Goal: Entertainment & Leisure: Consume media (video, audio)

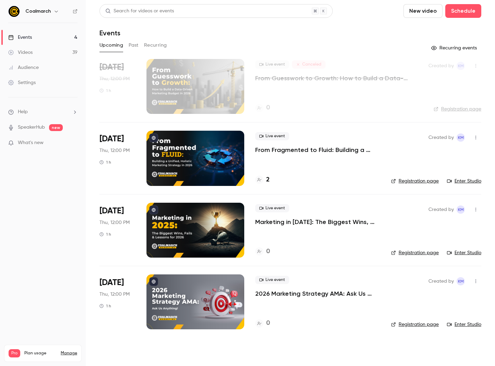
click at [41, 47] on link "Videos 39" at bounding box center [43, 52] width 86 height 15
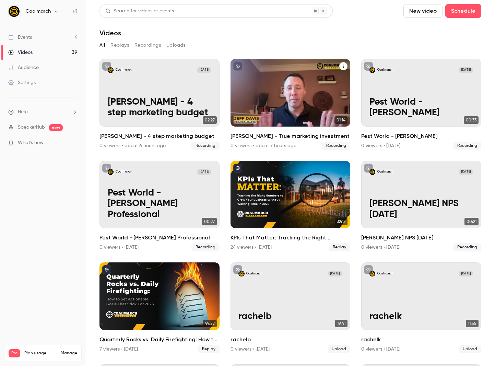
click at [311, 89] on div "Coalmarch Oct 9 Jeff - True marketing investment" at bounding box center [291, 93] width 120 height 68
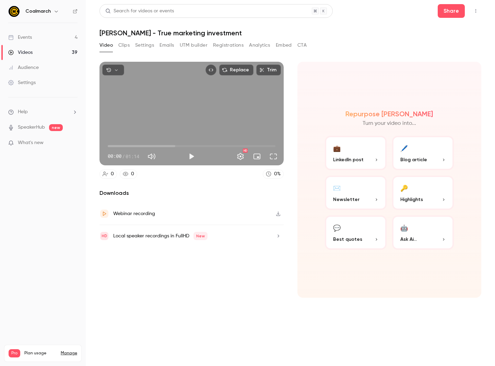
click at [199, 157] on div "HD" at bounding box center [239, 156] width 82 height 11
click at [194, 157] on button "Play" at bounding box center [192, 157] width 14 height 14
click at [273, 154] on button "Full screen" at bounding box center [274, 157] width 14 height 14
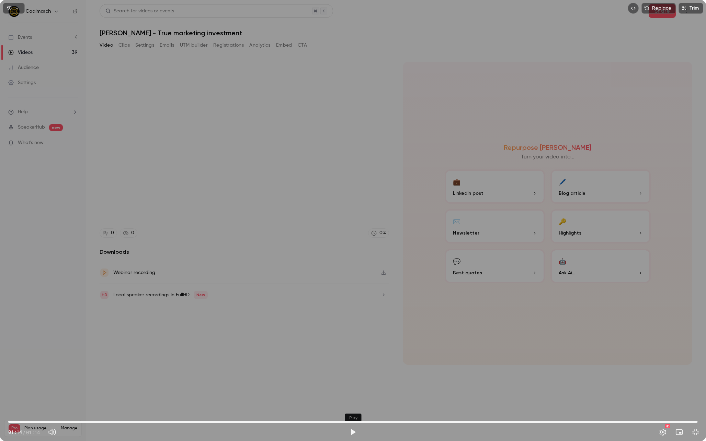
click at [353, 366] on button "Play" at bounding box center [353, 433] width 14 height 14
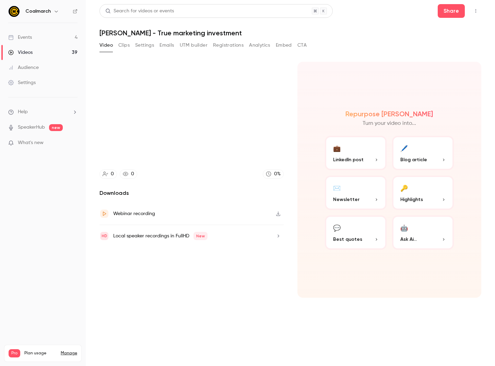
type input "****"
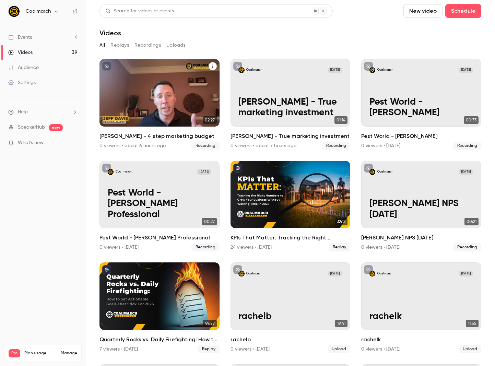
click at [172, 100] on p "[PERSON_NAME] - 4 step marketing budget" at bounding box center [160, 108] width 104 height 22
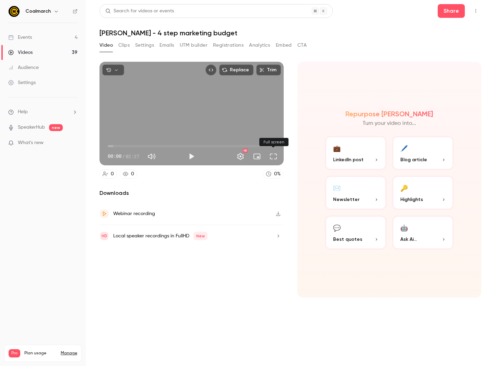
click at [277, 158] on button "Full screen" at bounding box center [274, 157] width 14 height 14
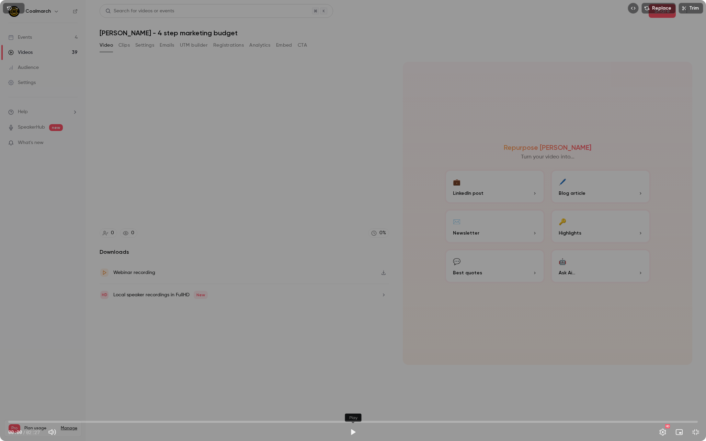
click at [350, 366] on button "Play" at bounding box center [353, 433] width 14 height 14
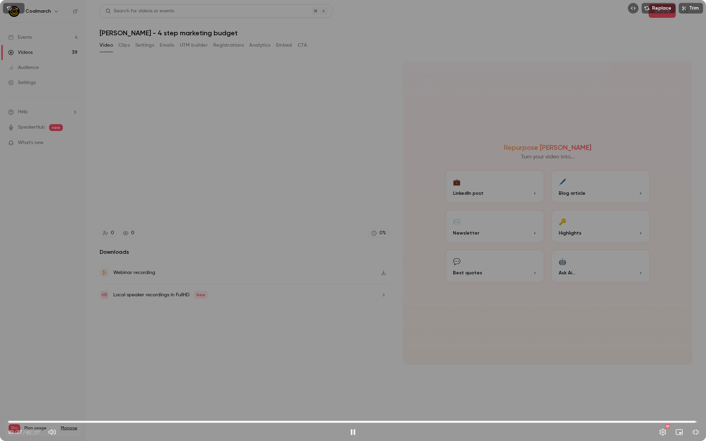
type input "*****"
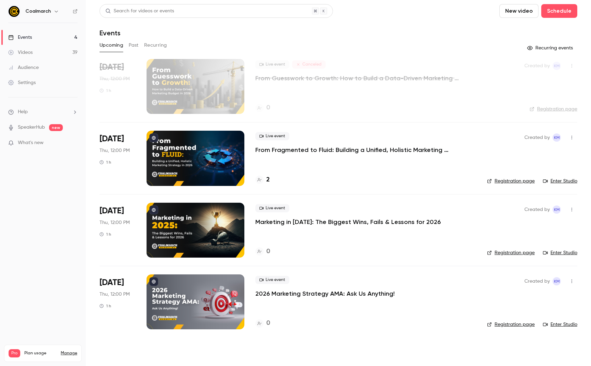
click at [39, 46] on link "Videos 39" at bounding box center [43, 52] width 86 height 15
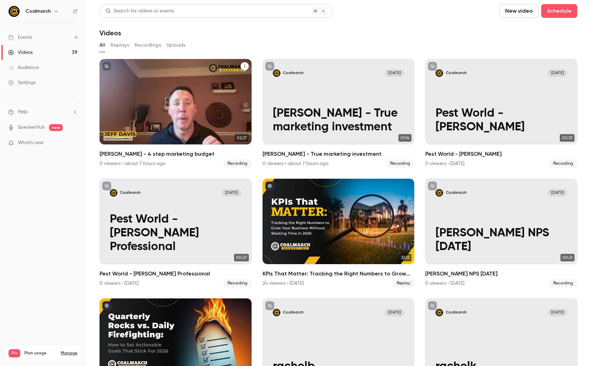
click at [160, 114] on p "[PERSON_NAME] - 4 step marketing budget" at bounding box center [175, 120] width 131 height 27
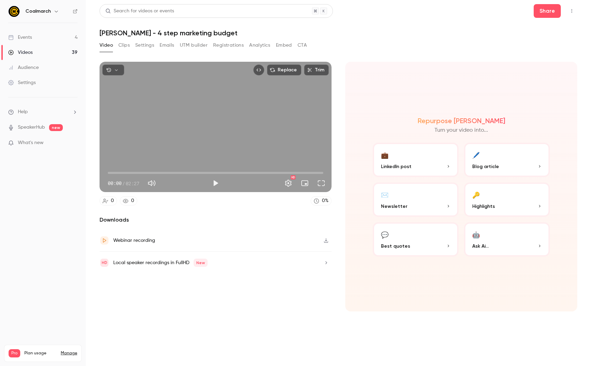
click at [325, 242] on icon "button" at bounding box center [325, 240] width 5 height 5
